Goal: Task Accomplishment & Management: Manage account settings

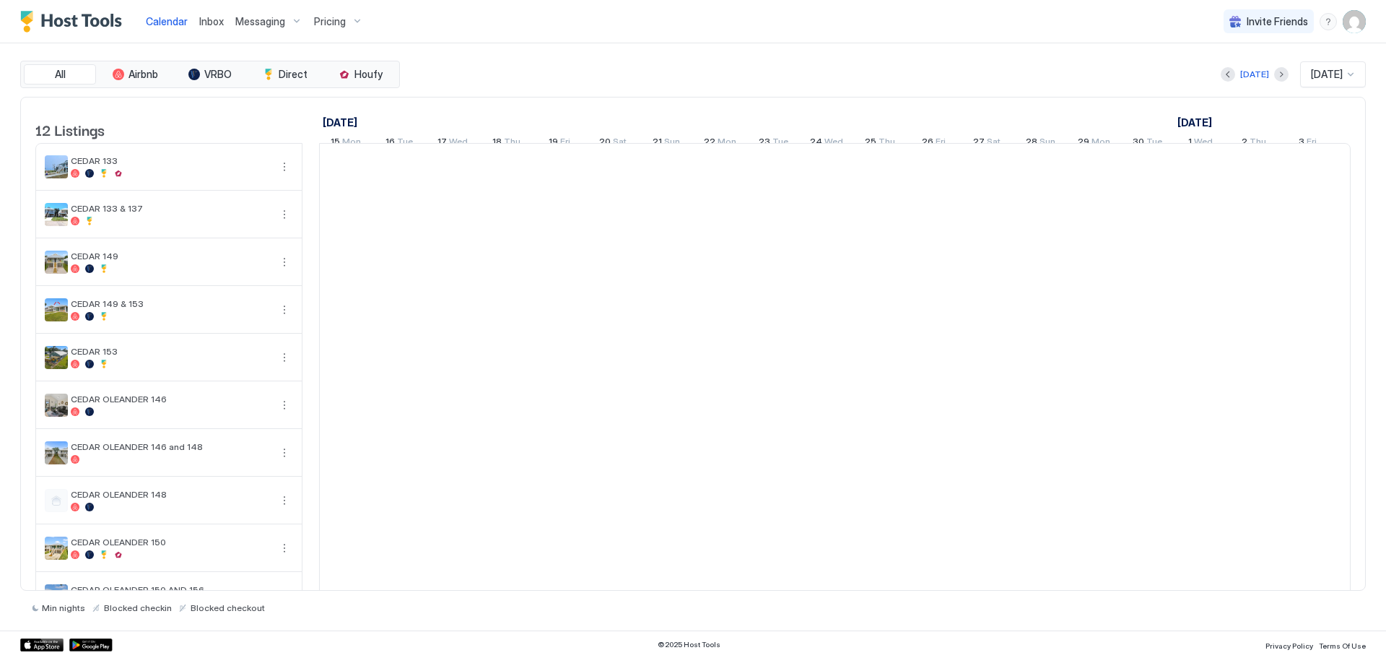
scroll to position [0, 802]
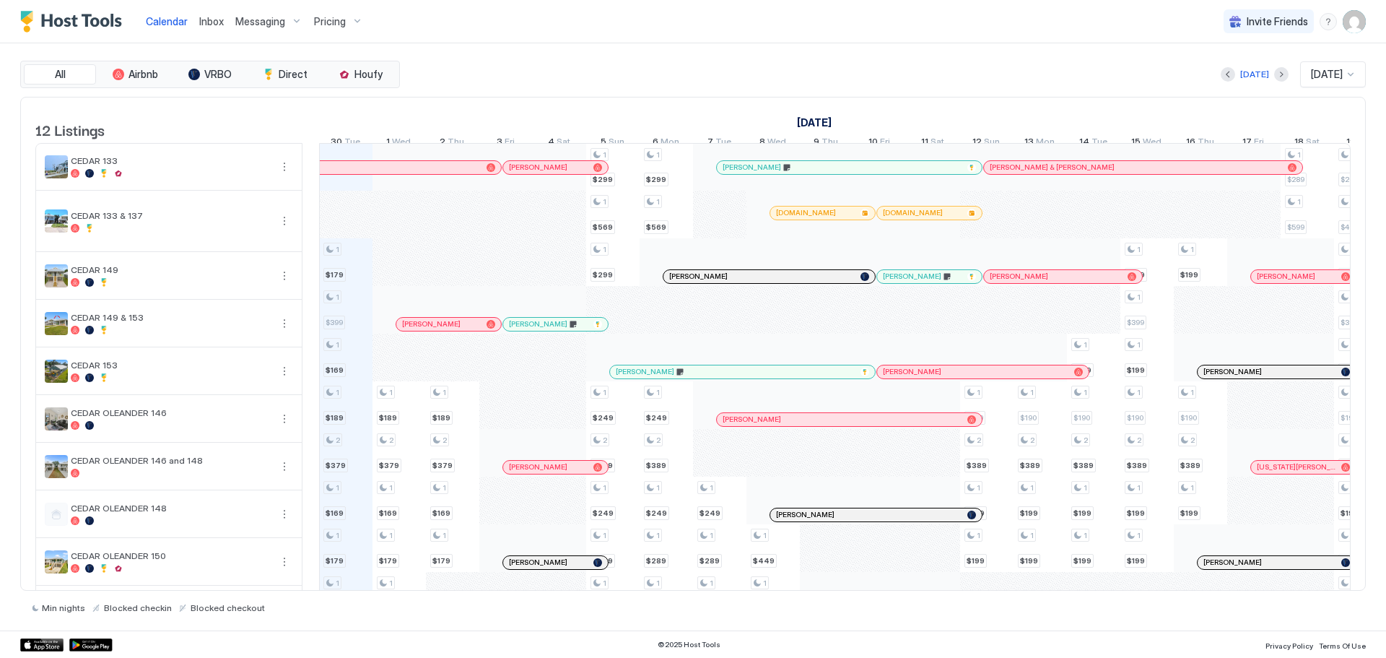
click at [285, 22] on div "Messaging" at bounding box center [269, 21] width 79 height 25
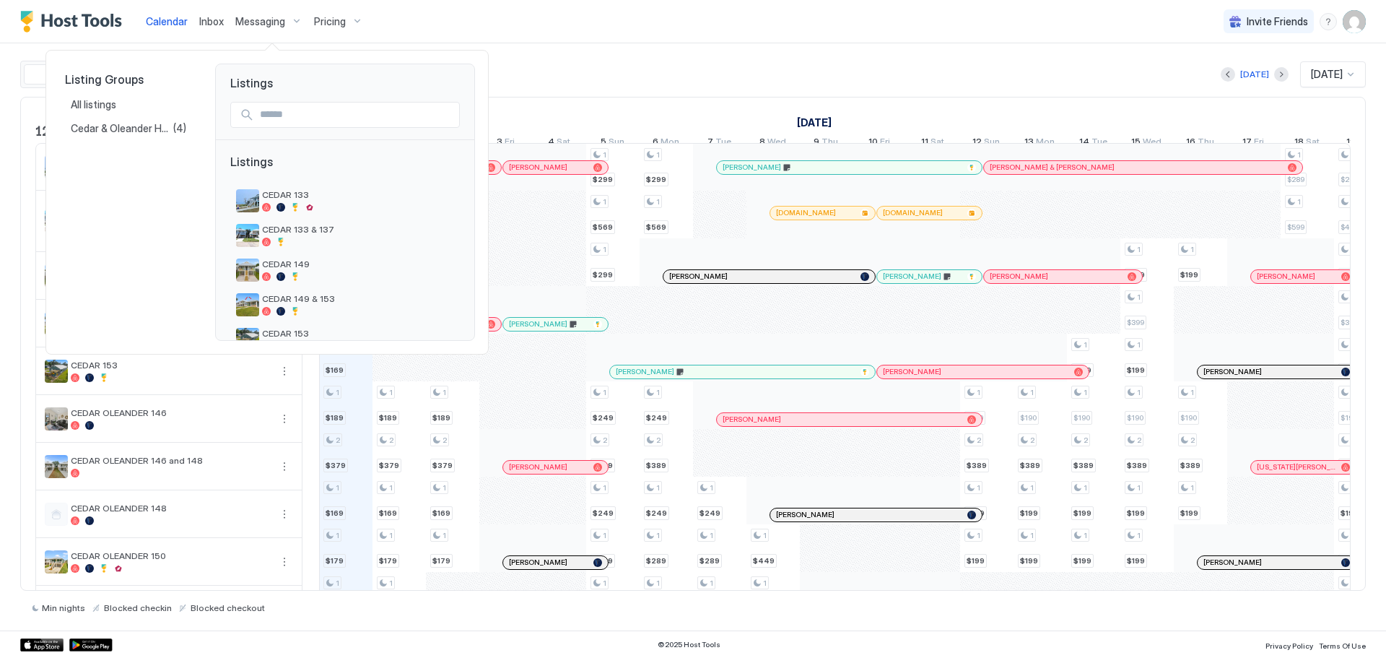
click at [210, 19] on div at bounding box center [693, 329] width 1386 height 658
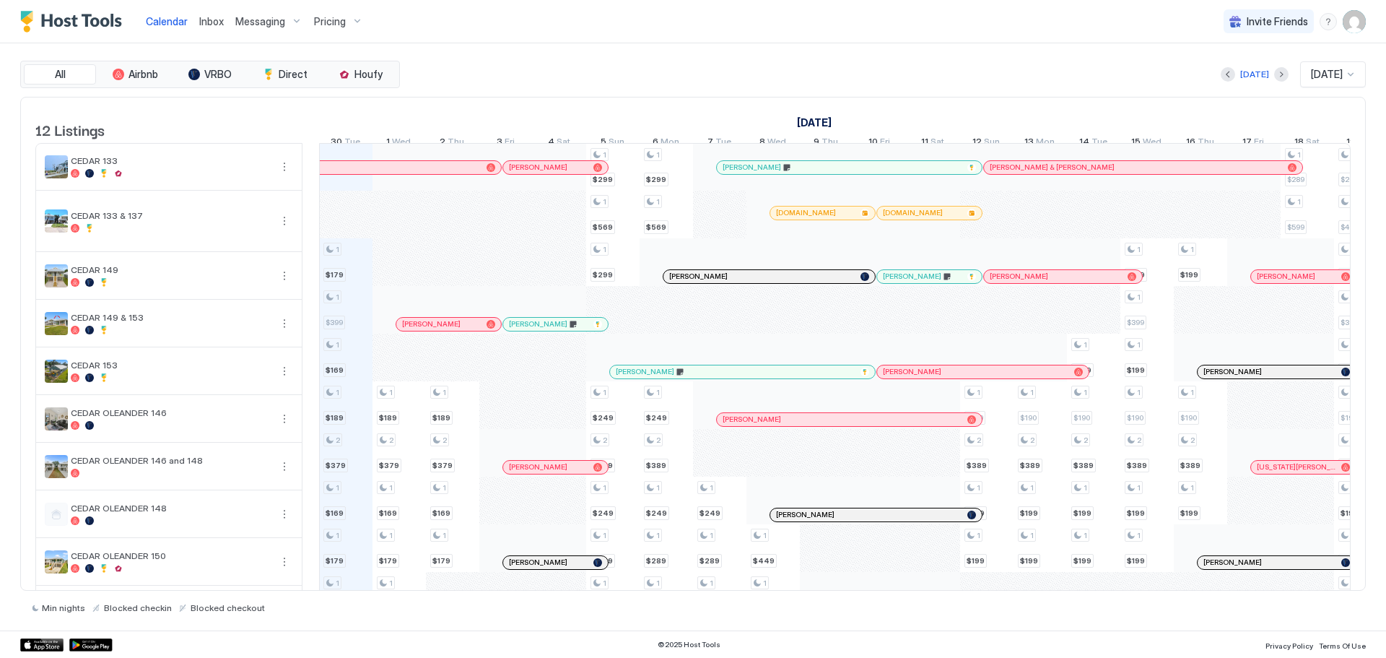
click at [211, 22] on span "Inbox" at bounding box center [211, 21] width 25 height 12
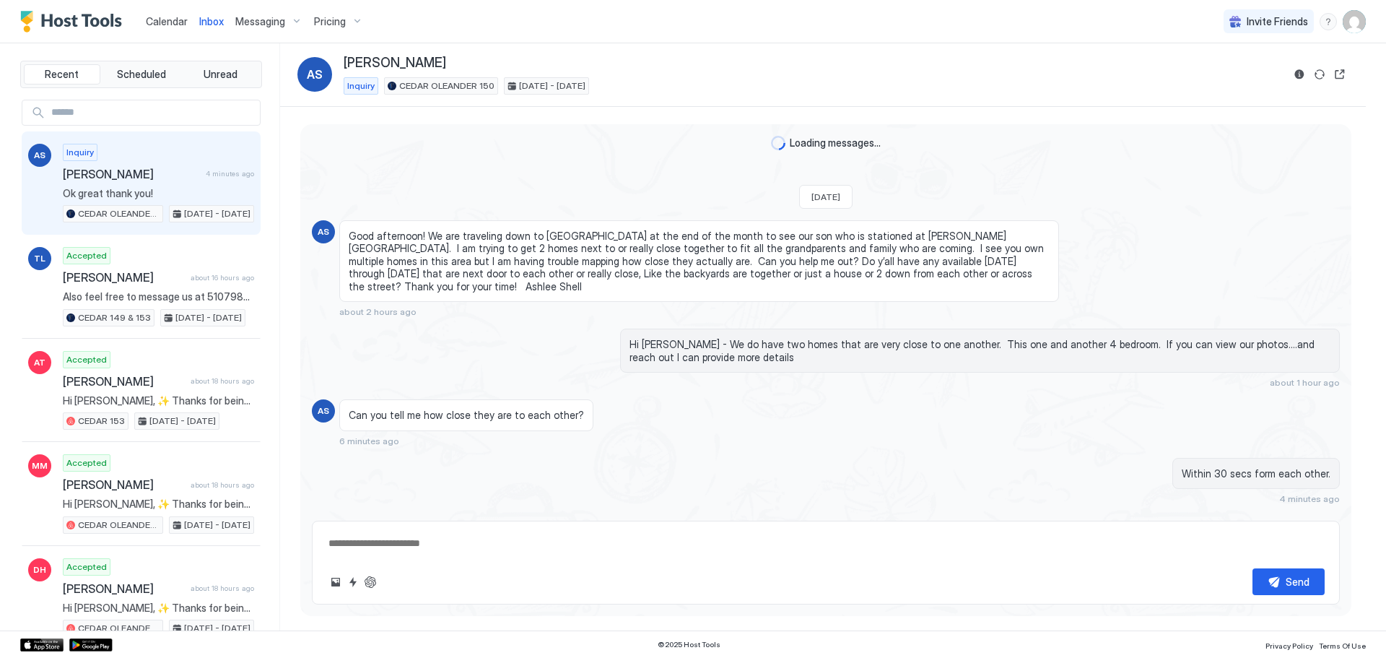
scroll to position [40, 0]
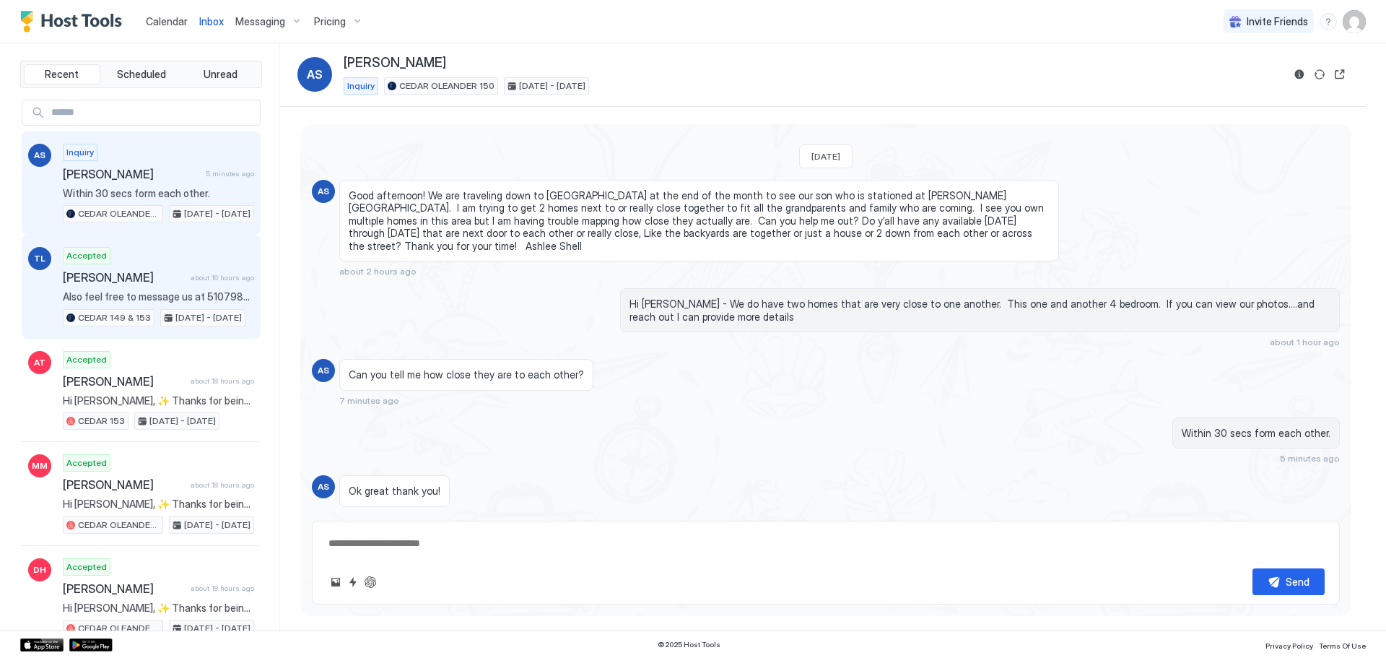
click at [119, 289] on div "Accepted Theresa Lucas about 16 hours ago Also feel free to message us at 51079…" at bounding box center [158, 286] width 191 height 79
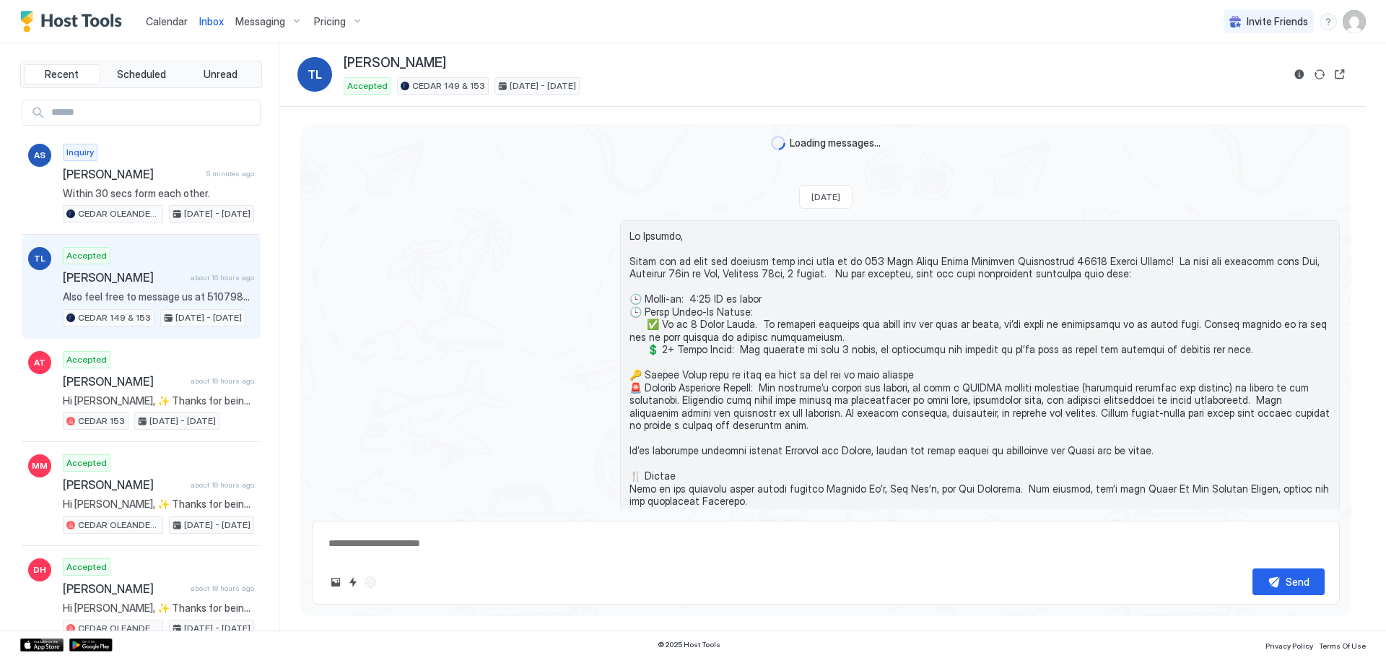
scroll to position [915, 0]
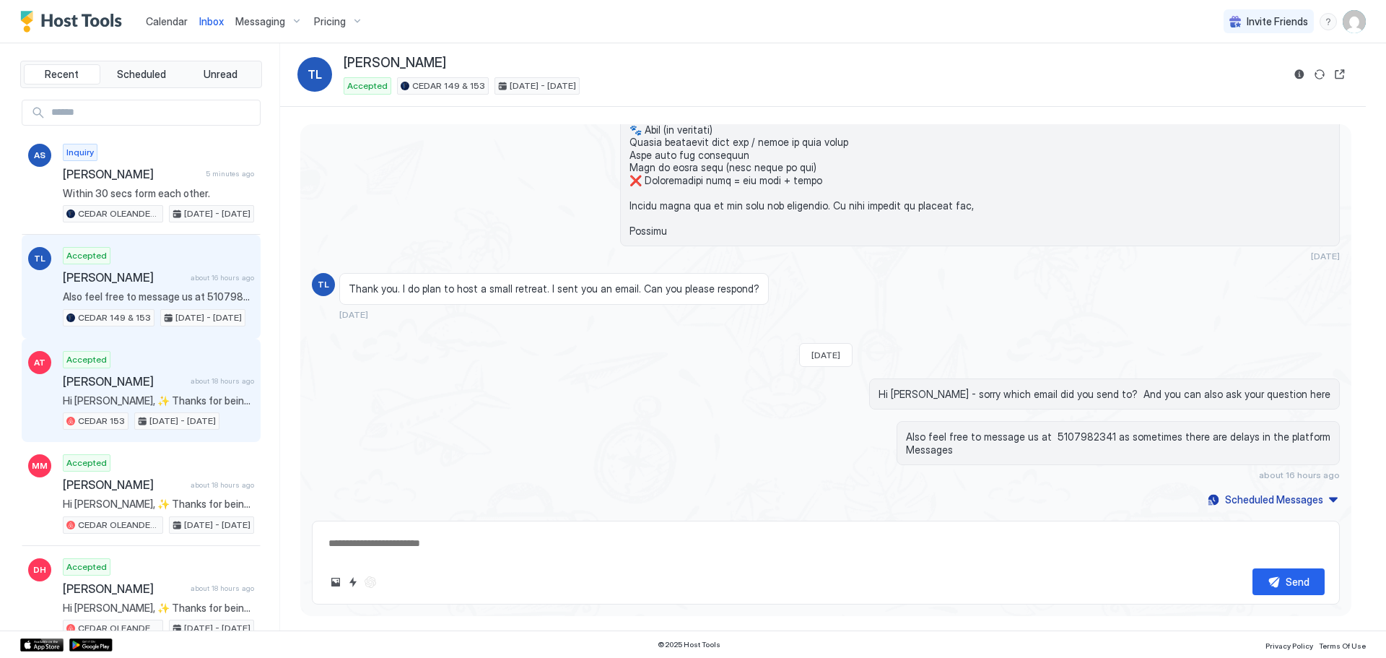
click at [114, 389] on div "Accepted Amanda Temple about 18 hours ago Hi Amanda, ✨ Thanks for being such a …" at bounding box center [158, 390] width 191 height 79
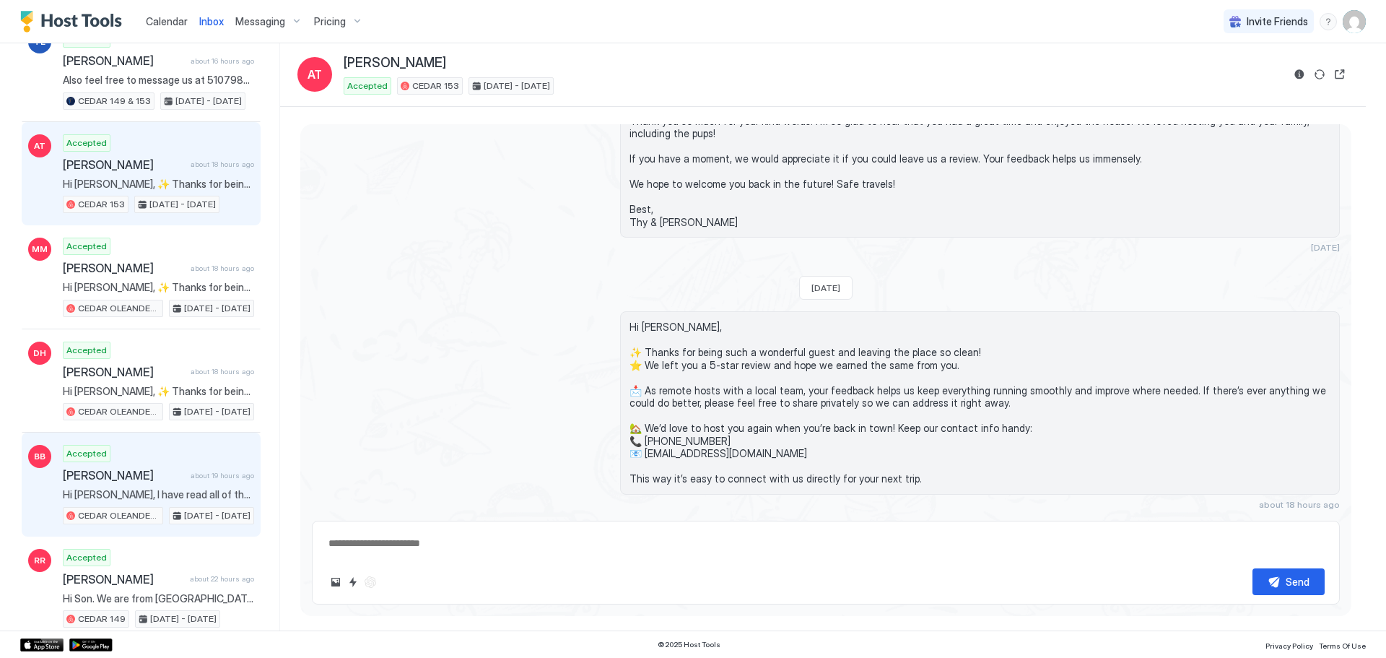
scroll to position [3306, 0]
click at [170, 478] on span "[PERSON_NAME]" at bounding box center [124, 475] width 122 height 14
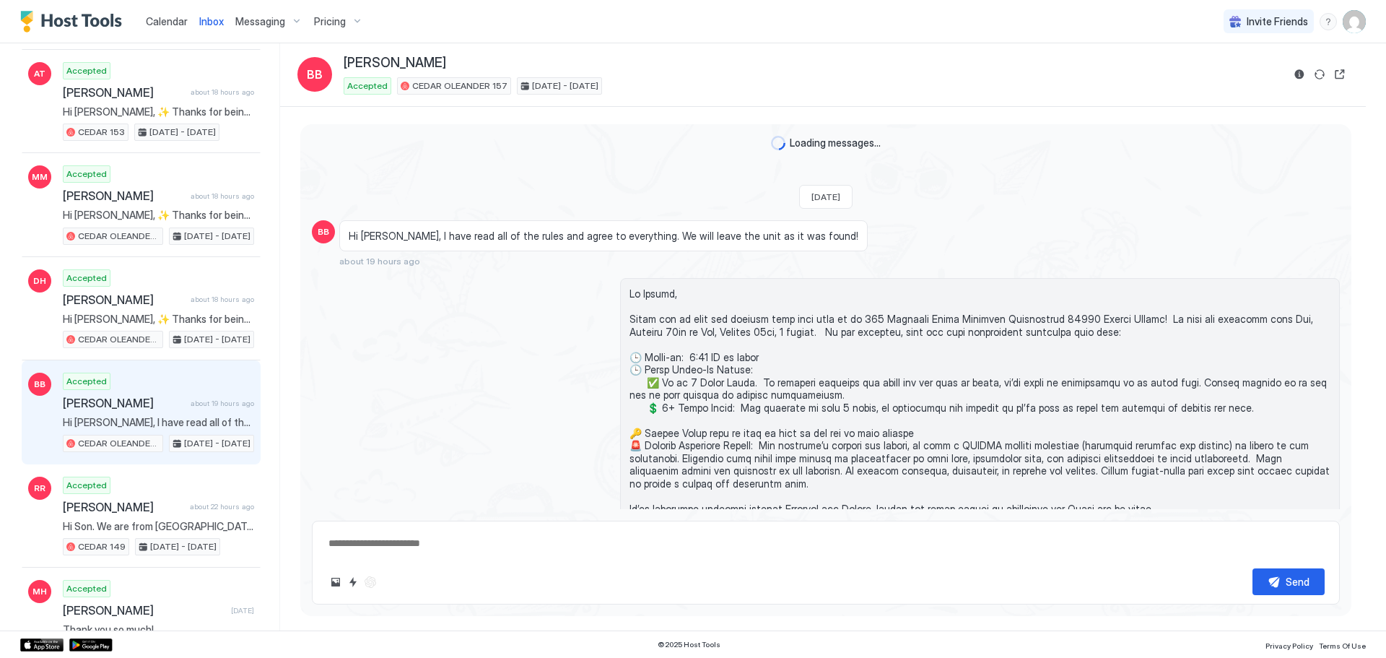
scroll to position [754, 0]
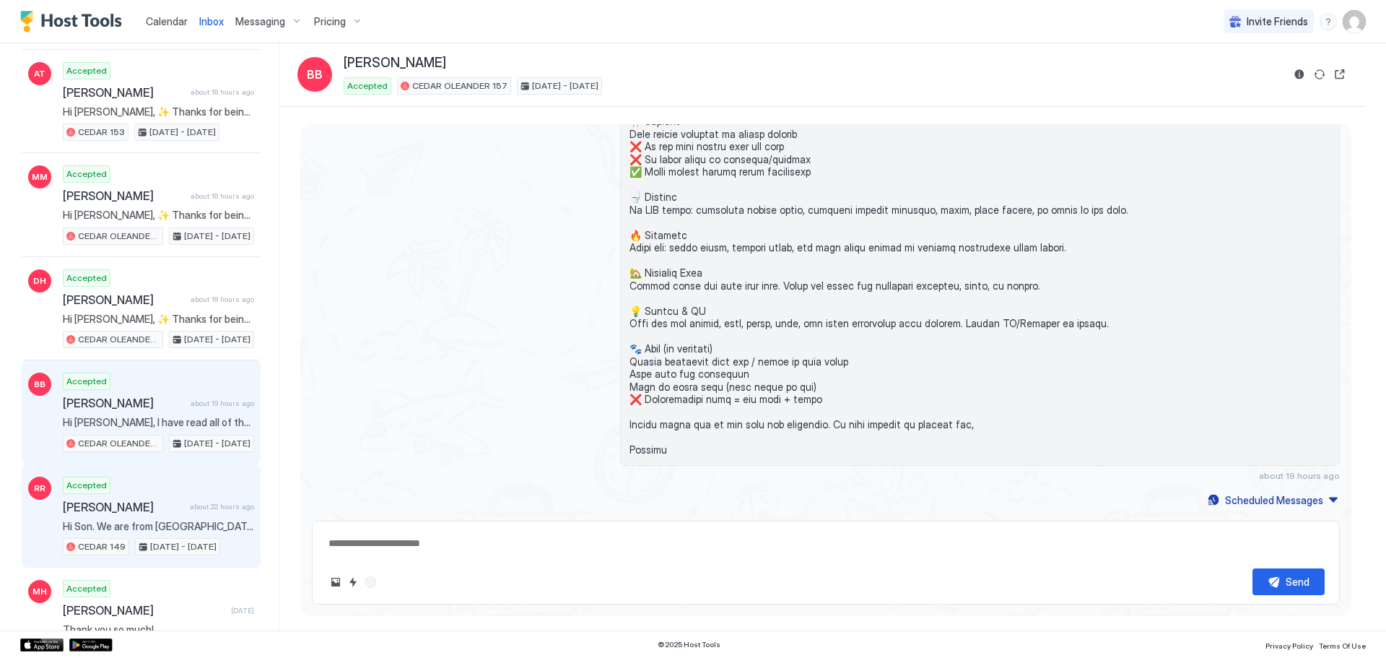
click at [147, 522] on span "Hi Son. We are from Baton Rouge. We will be 6-8 retired or near retired profess…" at bounding box center [158, 526] width 191 height 13
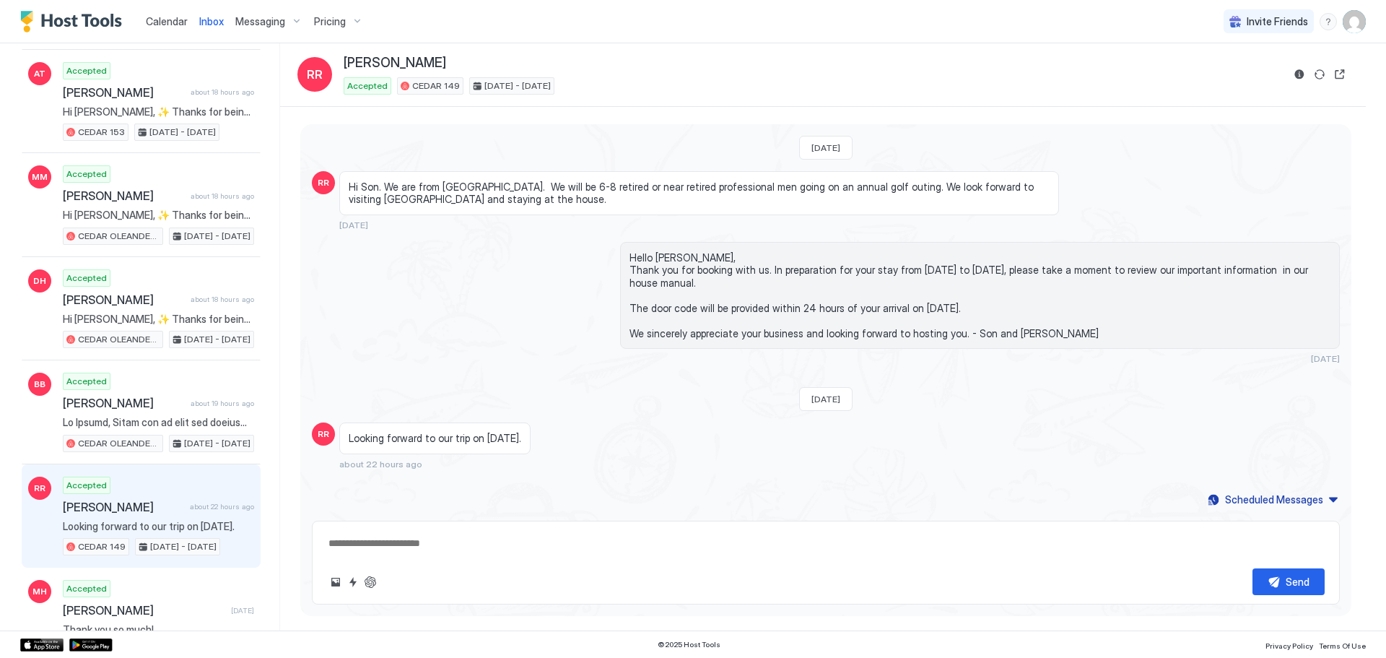
click at [510, 441] on span "Looking forward to our trip on Oct 17th." at bounding box center [435, 438] width 173 height 13
type textarea "*"
click at [162, 17] on span "Calendar" at bounding box center [167, 21] width 42 height 12
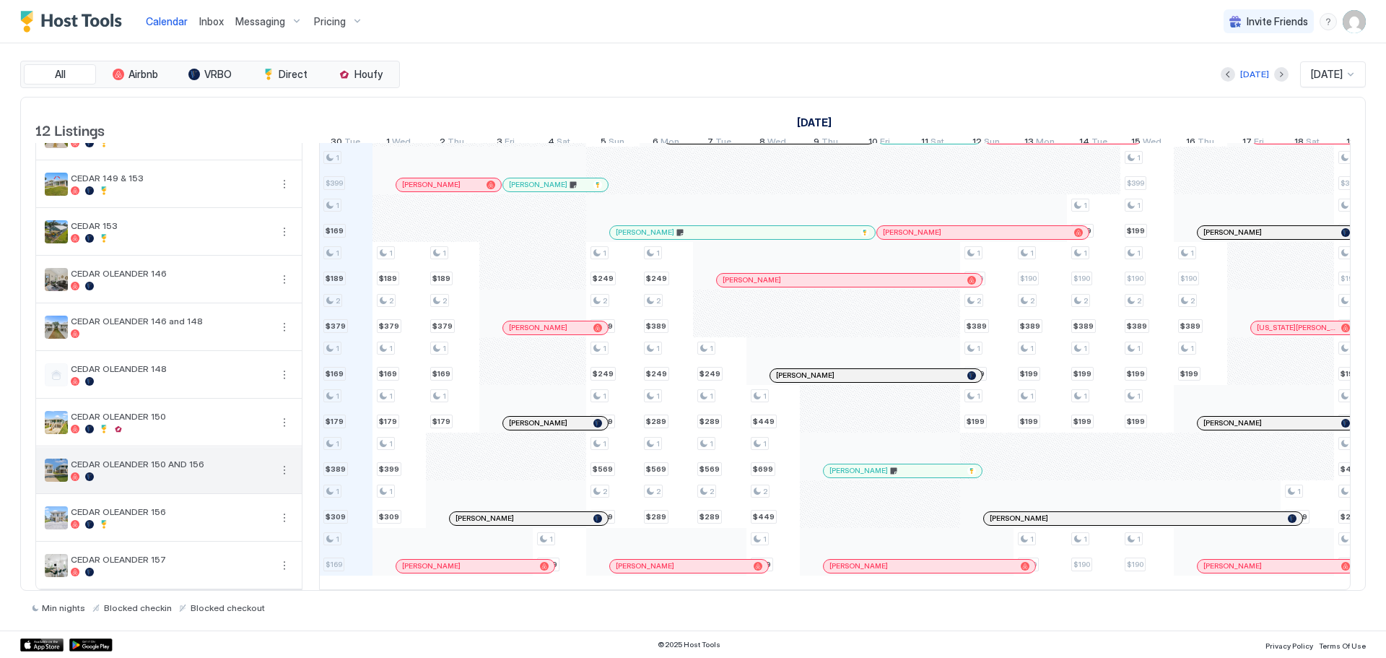
scroll to position [160, 0]
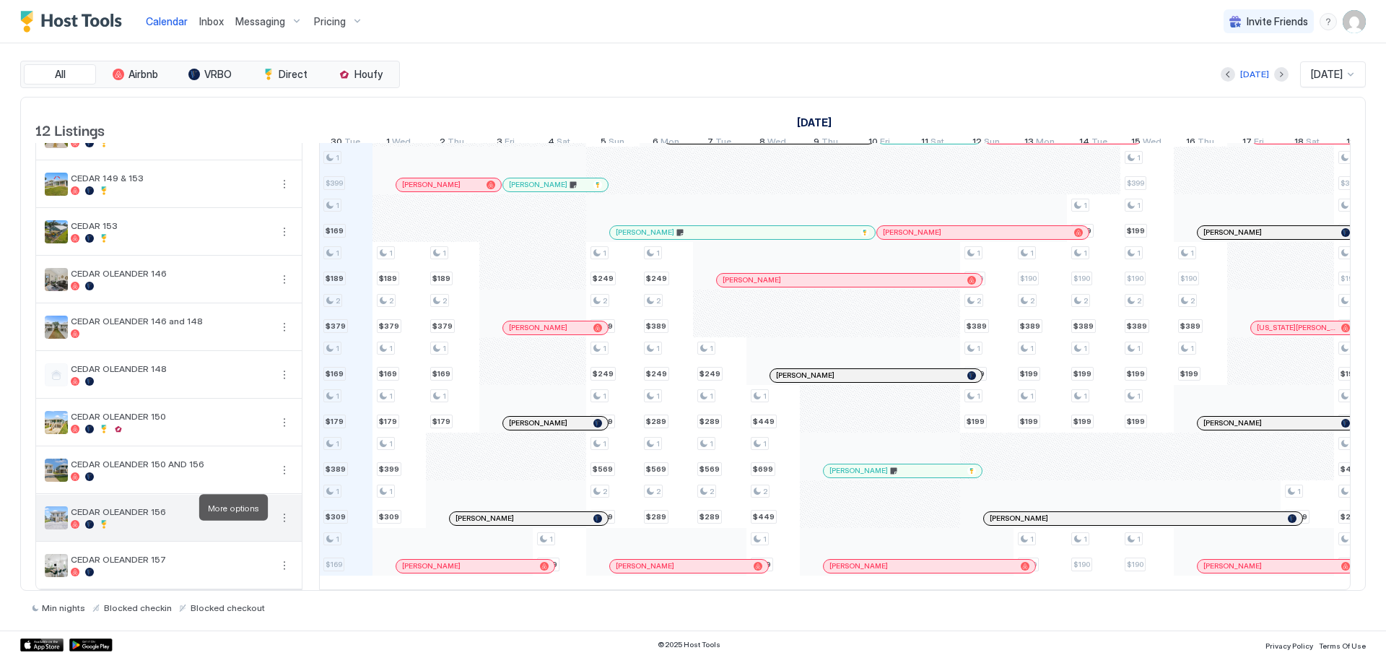
click at [283, 510] on button "More options" at bounding box center [284, 517] width 17 height 17
click at [256, 547] on div "Pricing" at bounding box center [252, 550] width 92 height 23
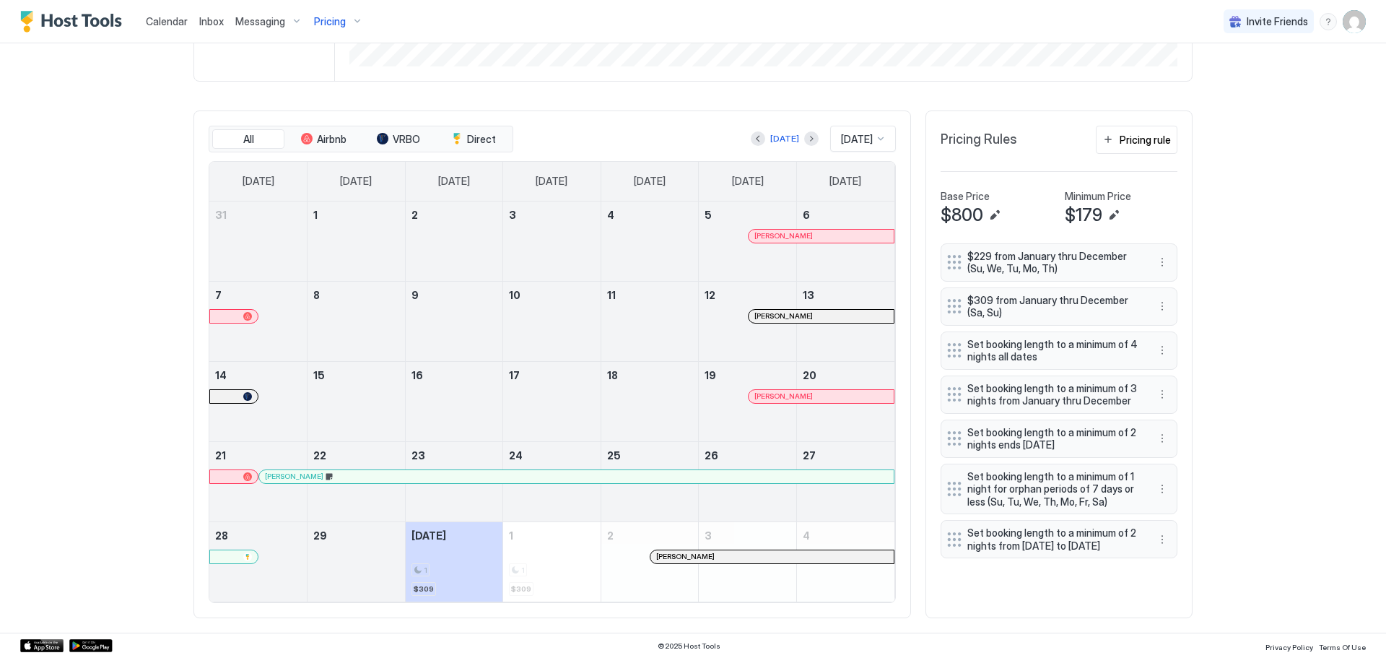
scroll to position [375, 0]
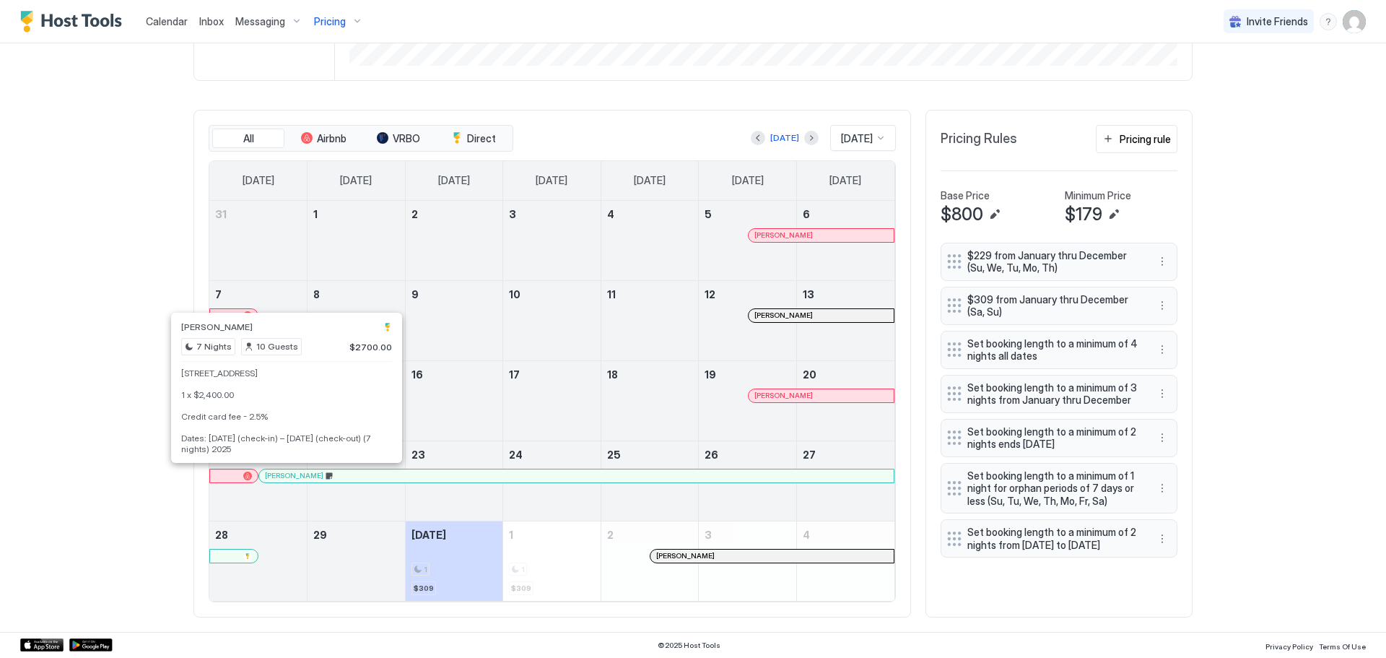
click at [287, 474] on div at bounding box center [292, 476] width 12 height 12
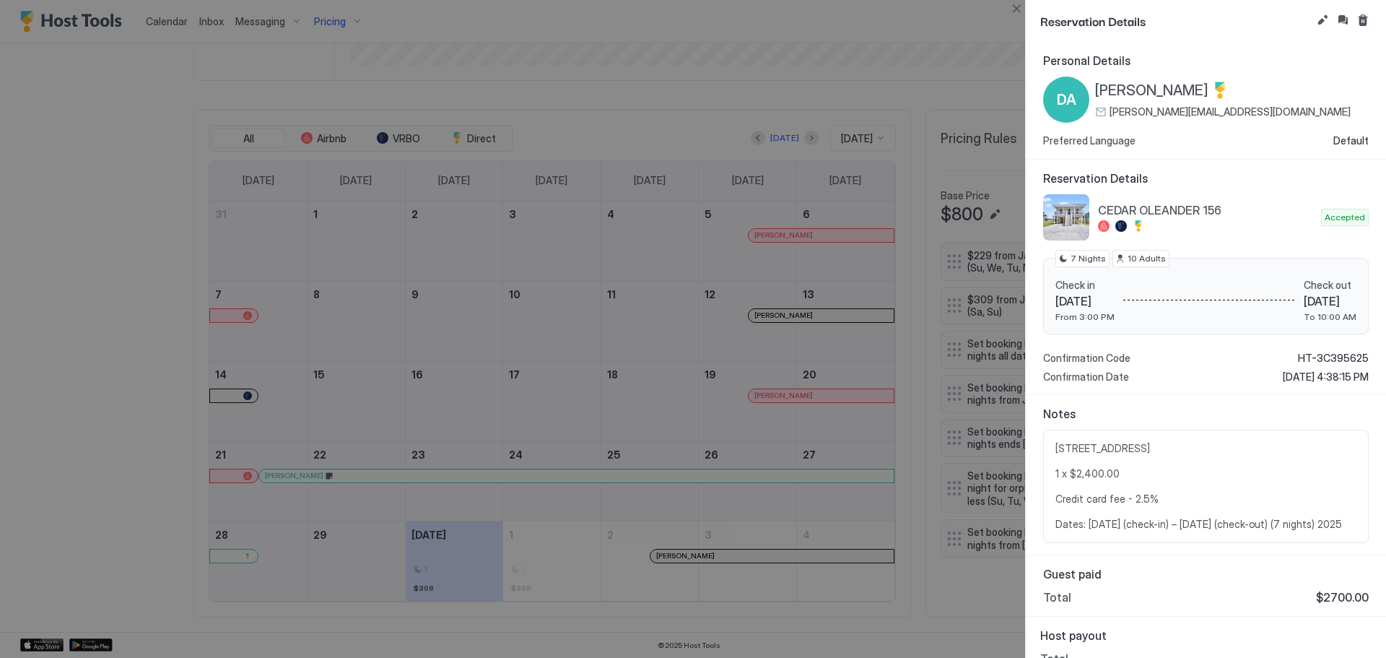
click at [855, 17] on div at bounding box center [693, 329] width 1386 height 658
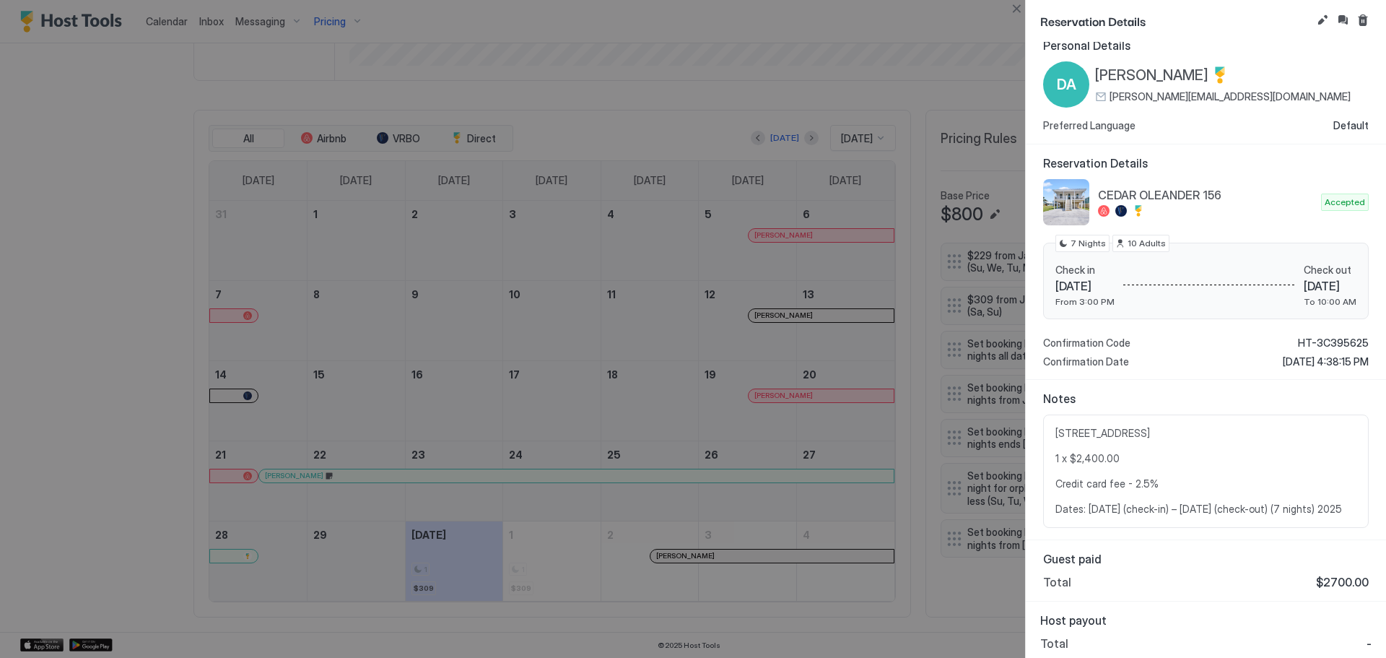
scroll to position [19, 0]
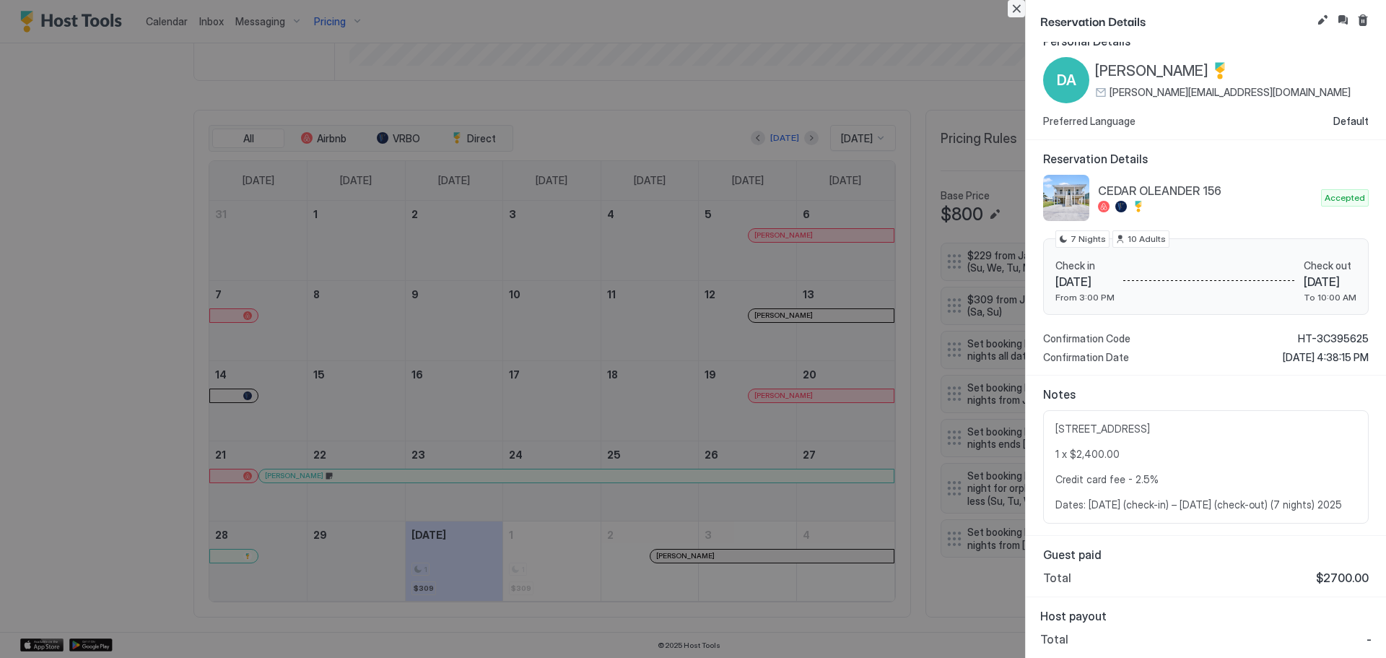
click at [1023, 9] on button "Close" at bounding box center [1016, 8] width 17 height 17
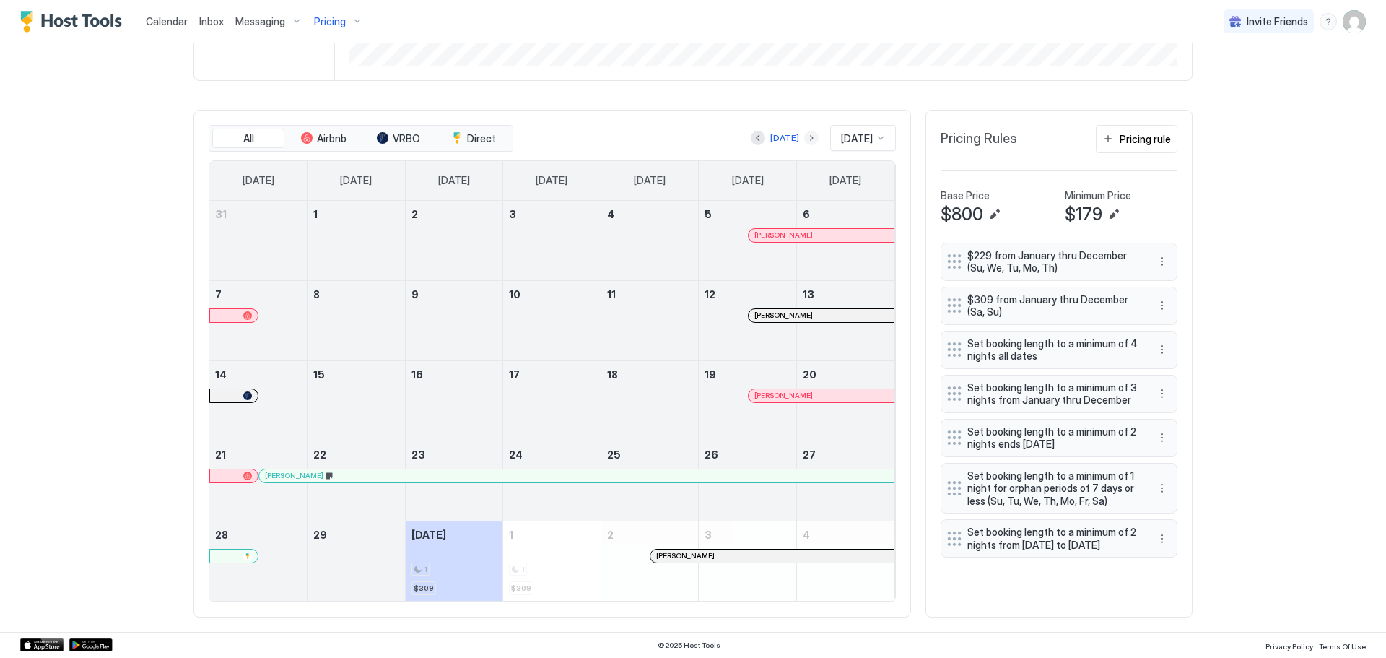
click at [804, 136] on button "Next month" at bounding box center [811, 138] width 14 height 14
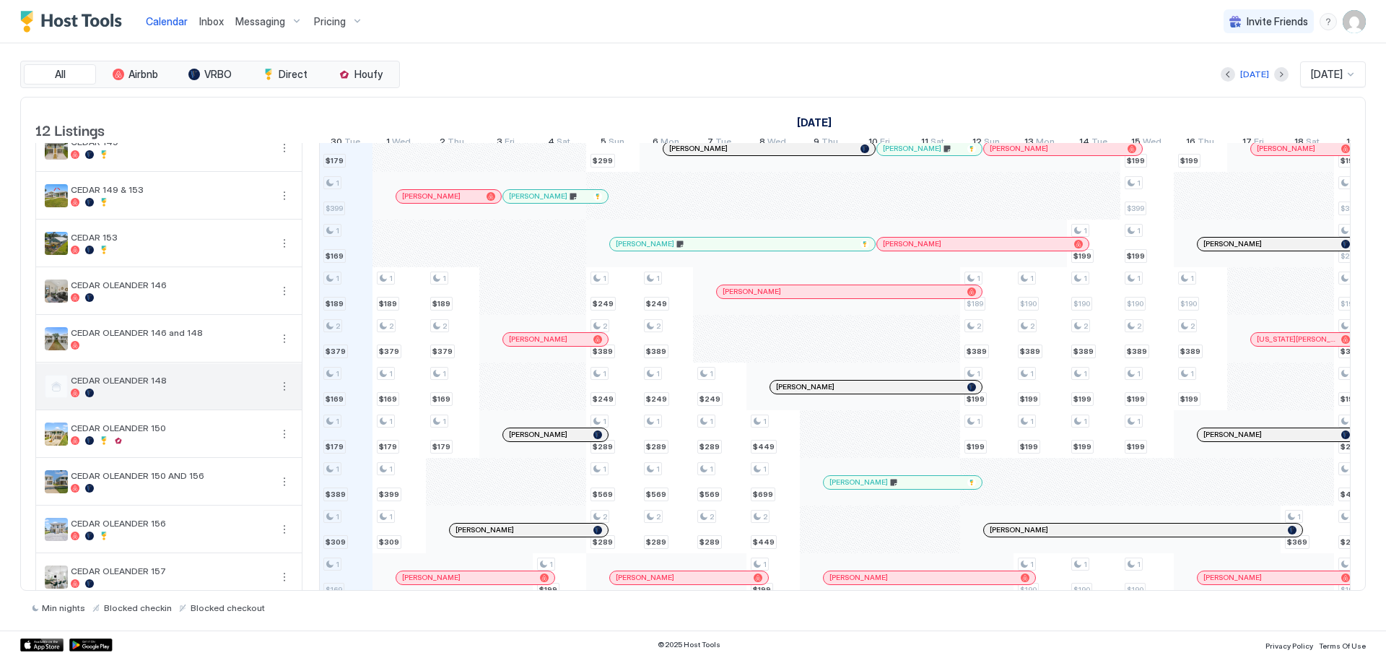
scroll to position [144, 0]
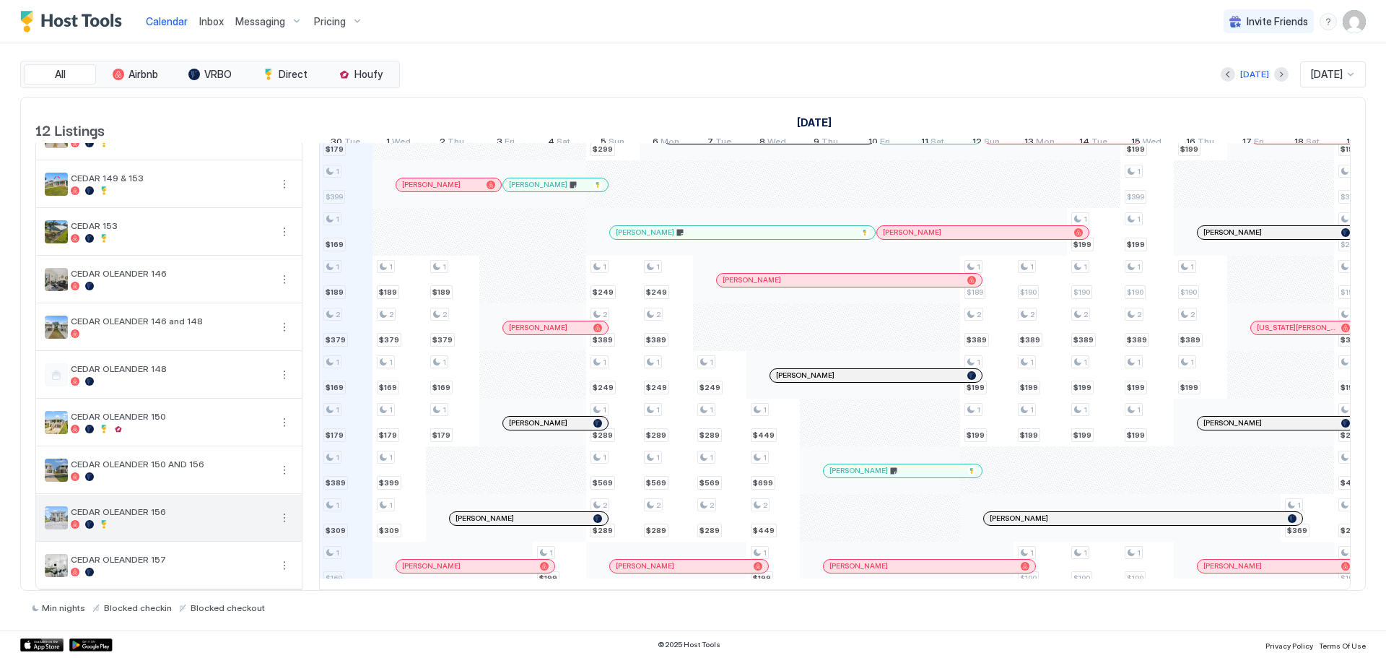
click at [282, 521] on button "More options" at bounding box center [284, 517] width 17 height 17
click at [252, 570] on span "Pricing" at bounding box center [241, 566] width 29 height 11
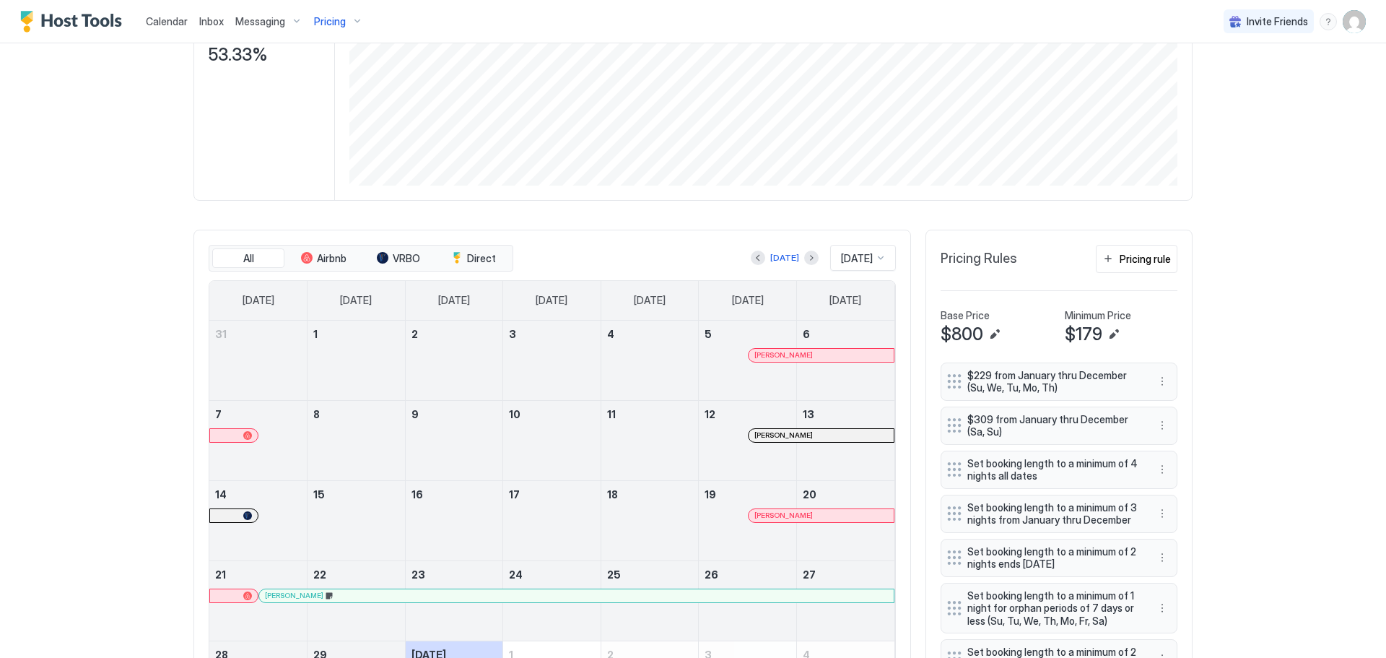
scroll to position [230, 0]
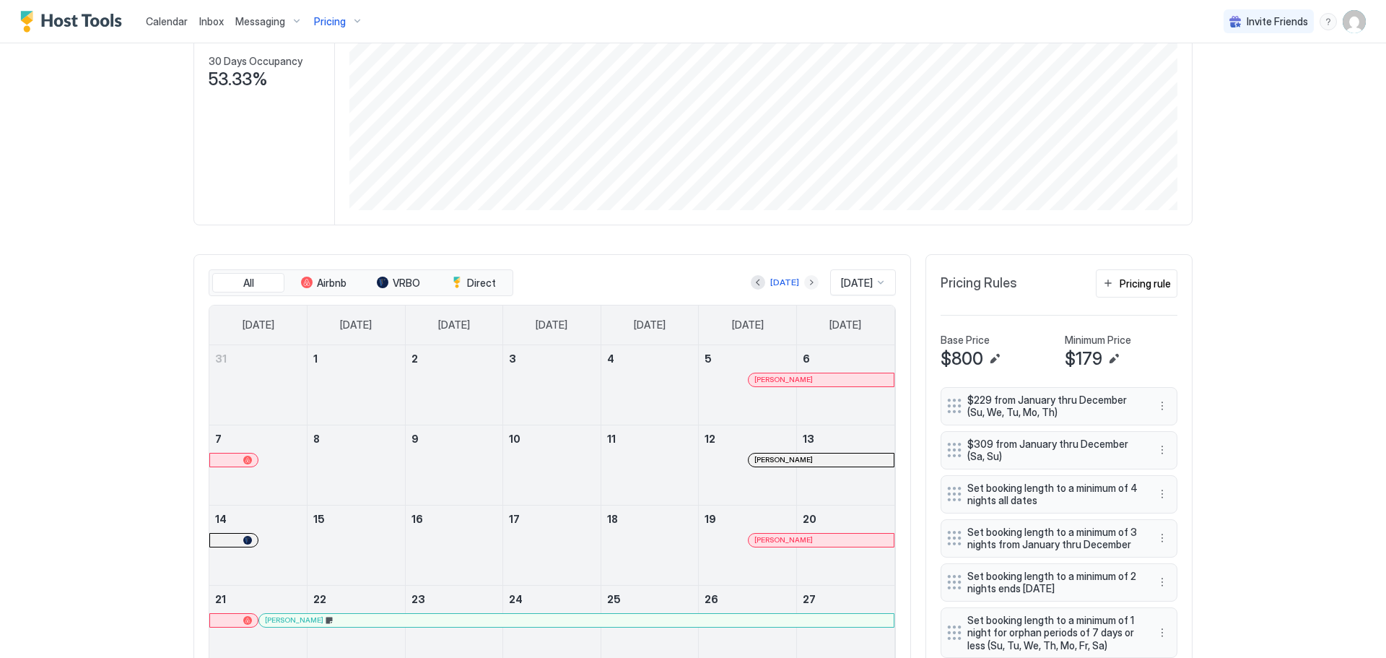
click at [804, 281] on button "Next month" at bounding box center [811, 282] width 14 height 14
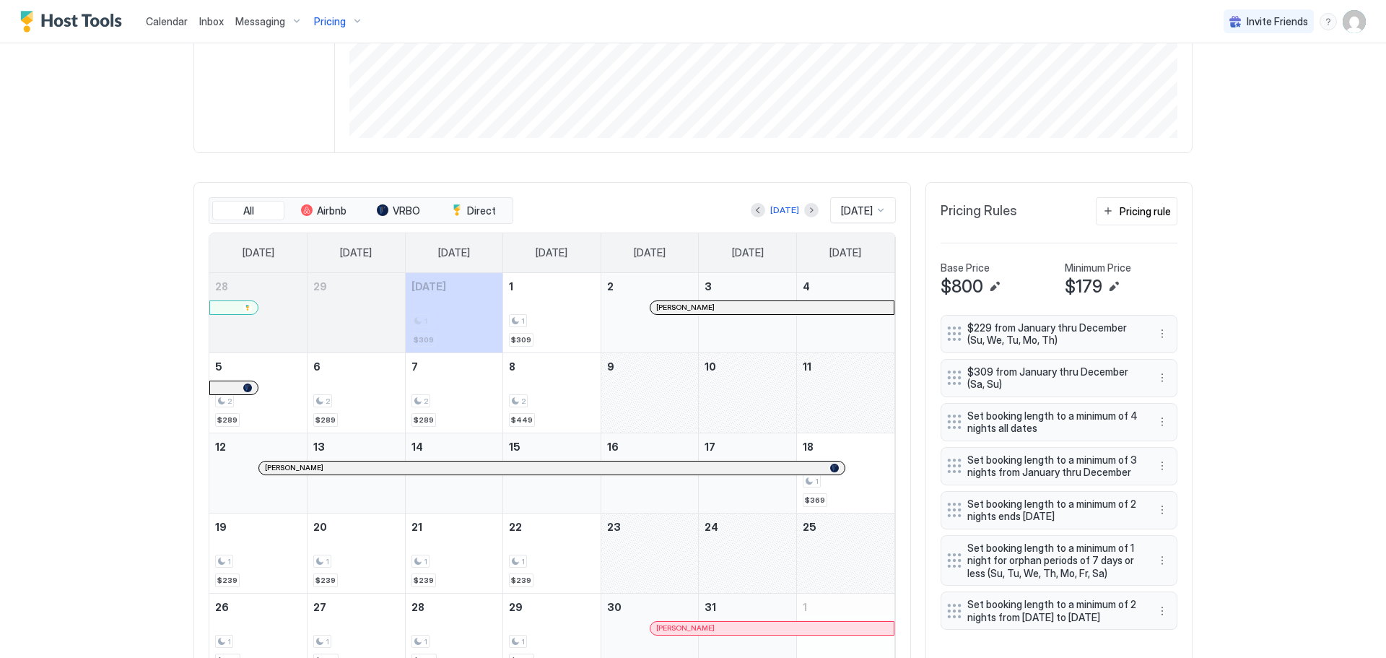
scroll to position [375, 0]
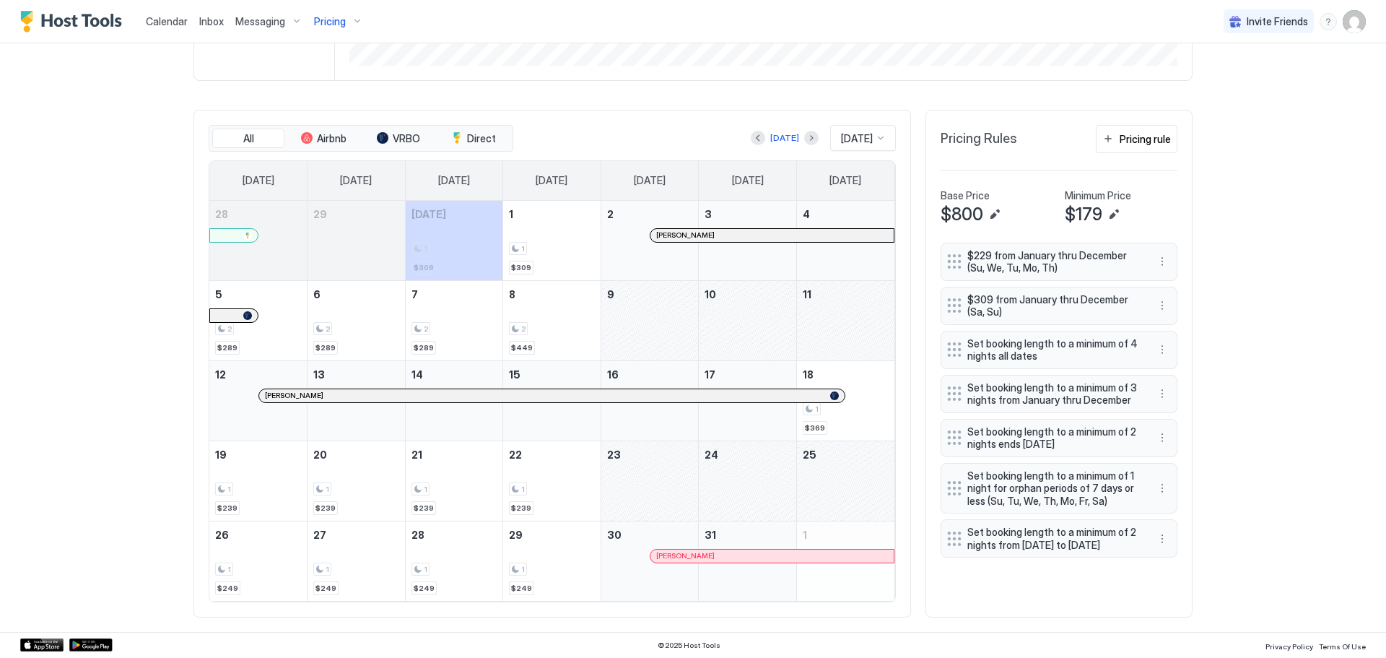
click at [266, 396] on div at bounding box center [272, 396] width 12 height 12
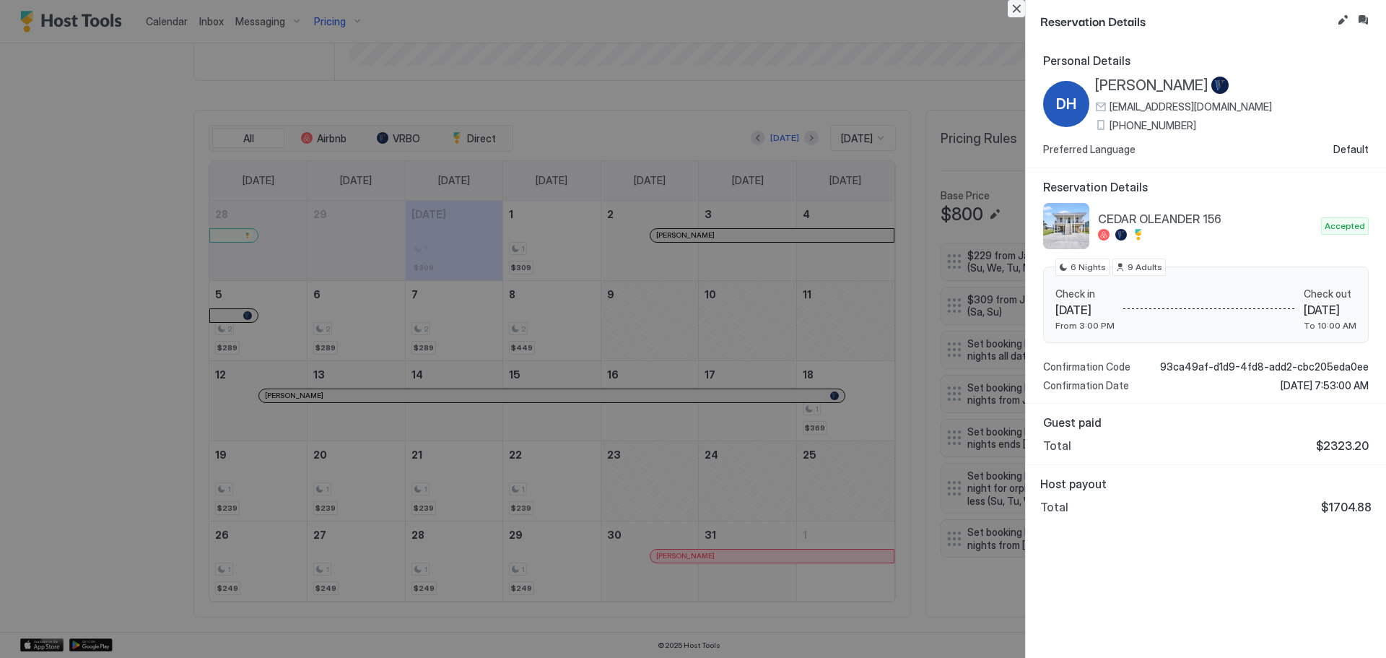
click at [1022, 6] on button "Close" at bounding box center [1016, 8] width 17 height 17
